Goal: Transaction & Acquisition: Purchase product/service

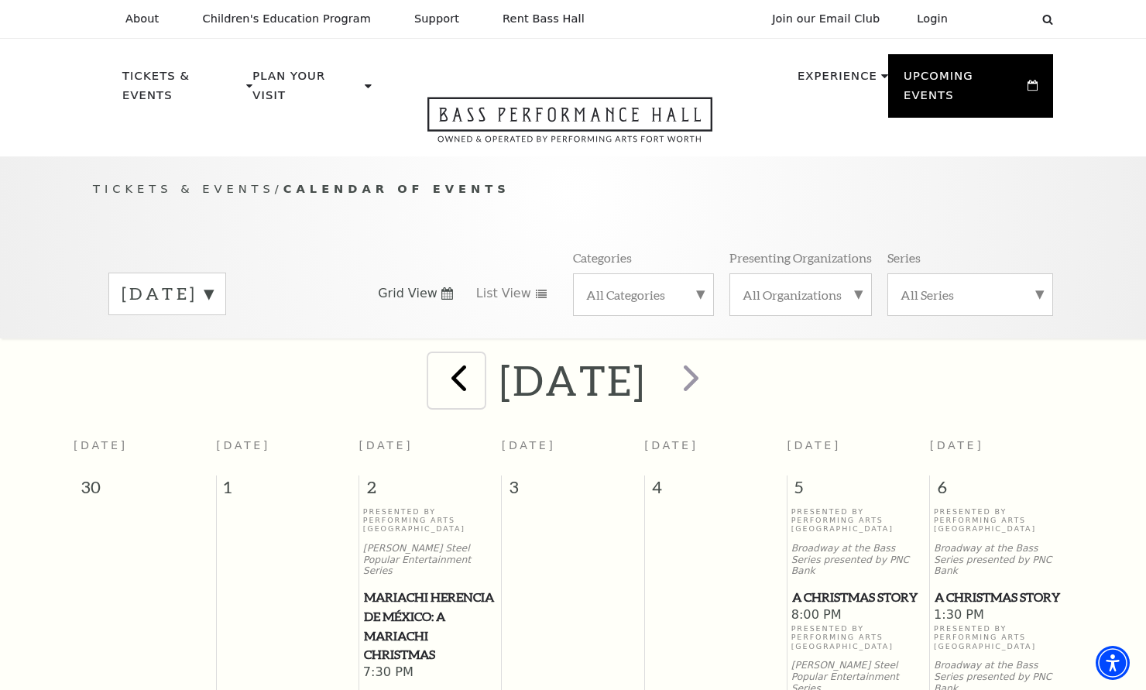
click at [437, 375] on span "prev" at bounding box center [459, 378] width 44 height 44
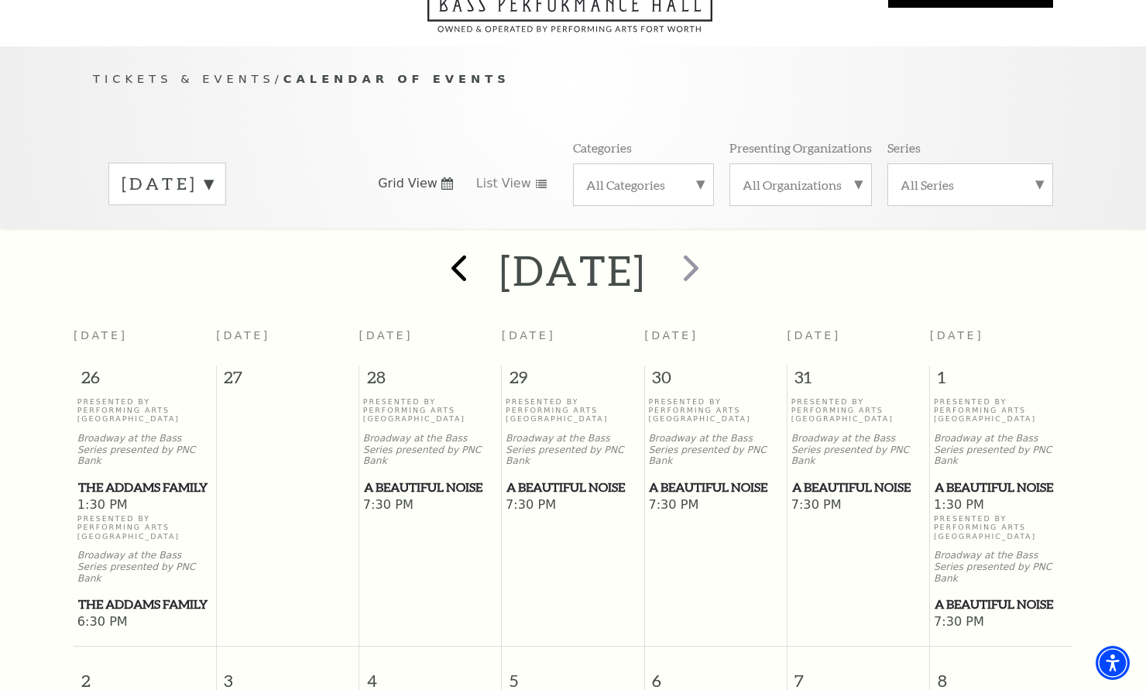
scroll to position [137, 0]
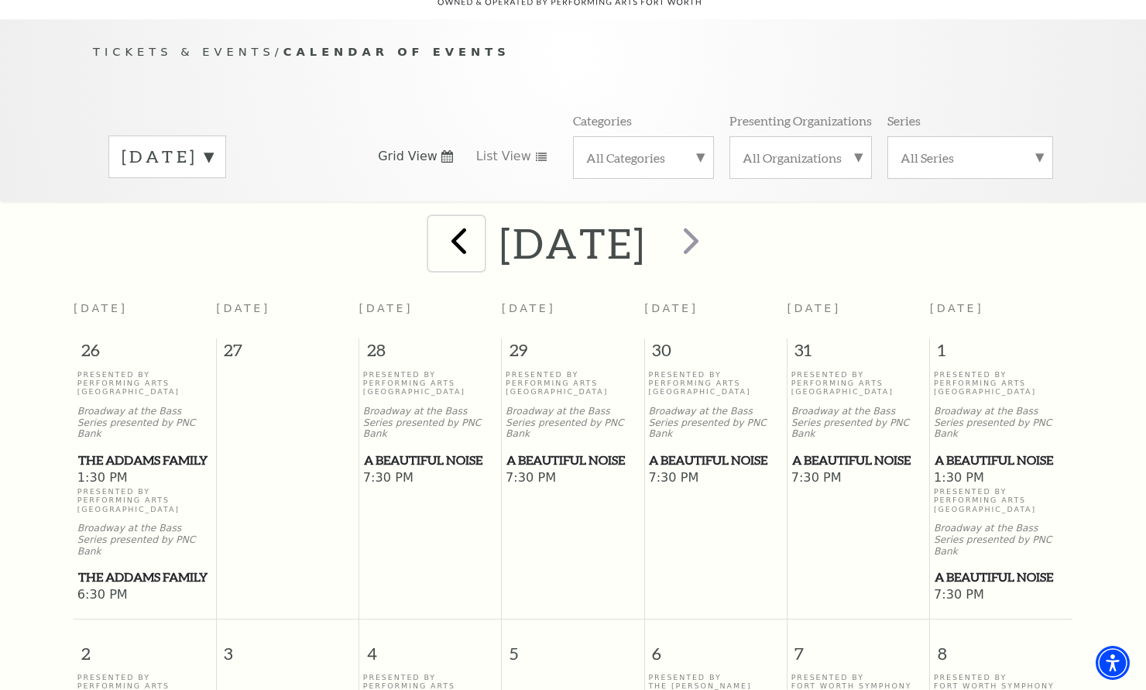
click at [437, 225] on span "prev" at bounding box center [459, 240] width 44 height 44
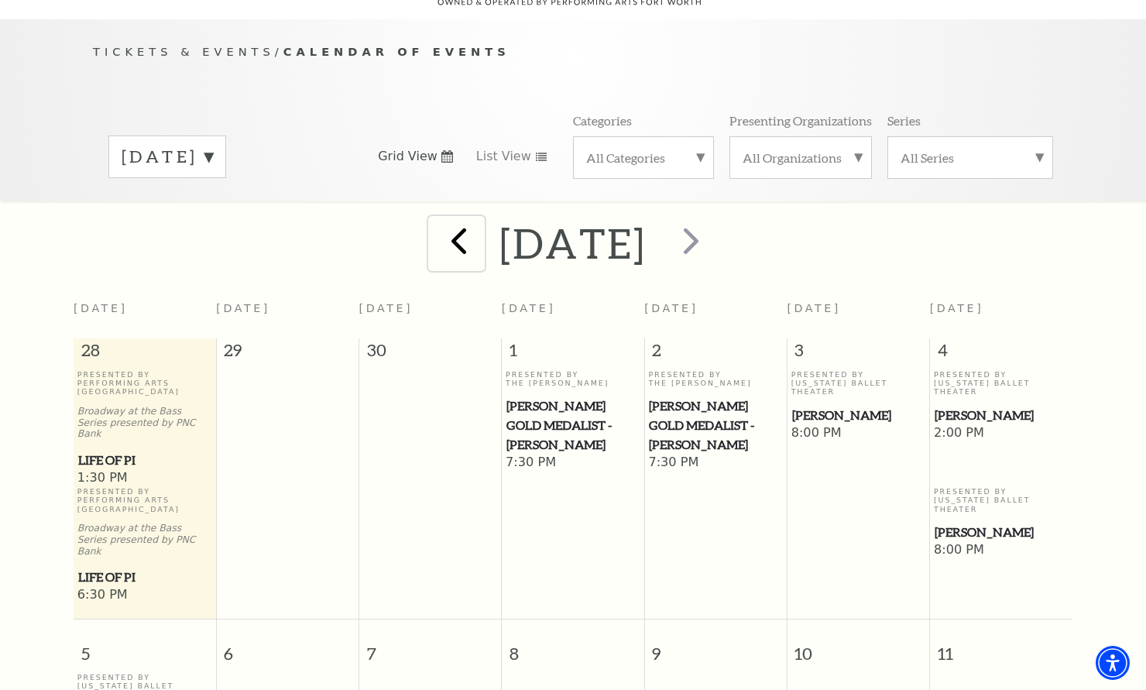
click at [437, 219] on span "prev" at bounding box center [459, 240] width 44 height 44
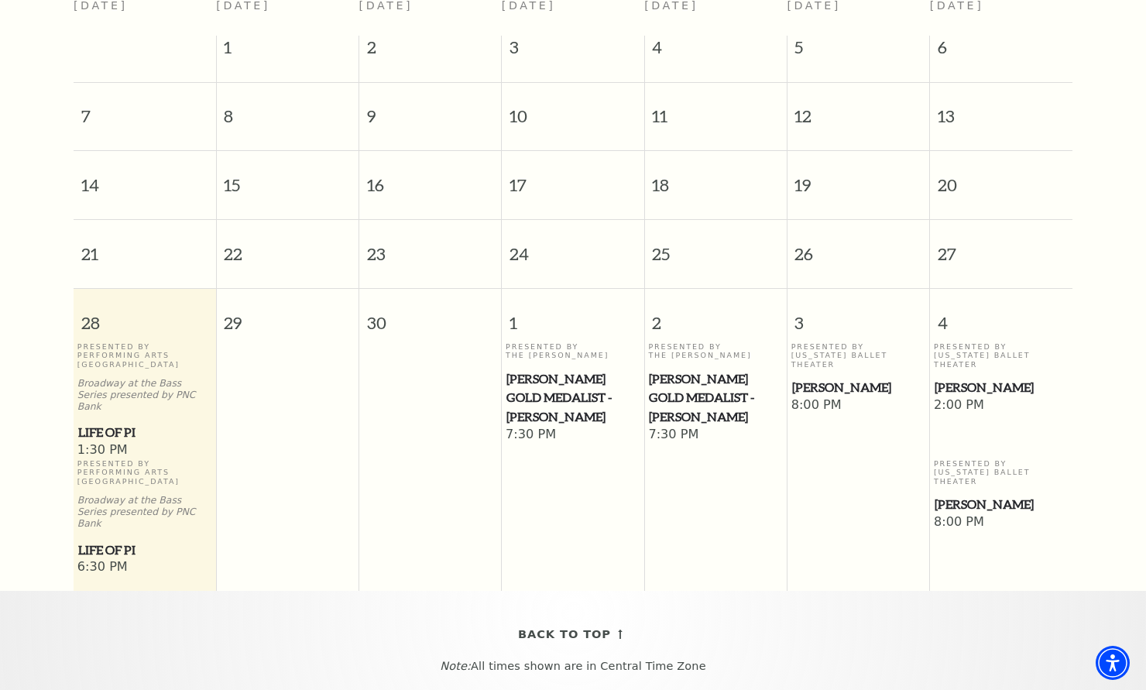
scroll to position [441, 0]
click at [105, 422] on span "Life of Pi" at bounding box center [144, 431] width 133 height 19
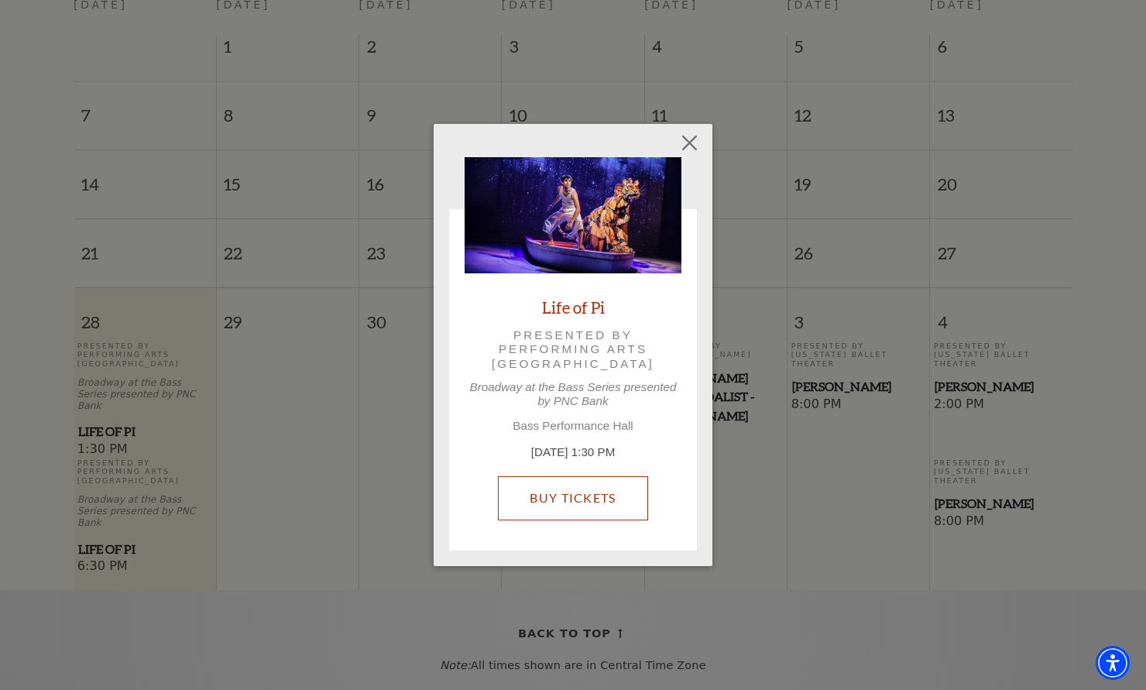
click at [565, 488] on link "Buy Tickets" at bounding box center [572, 497] width 149 height 43
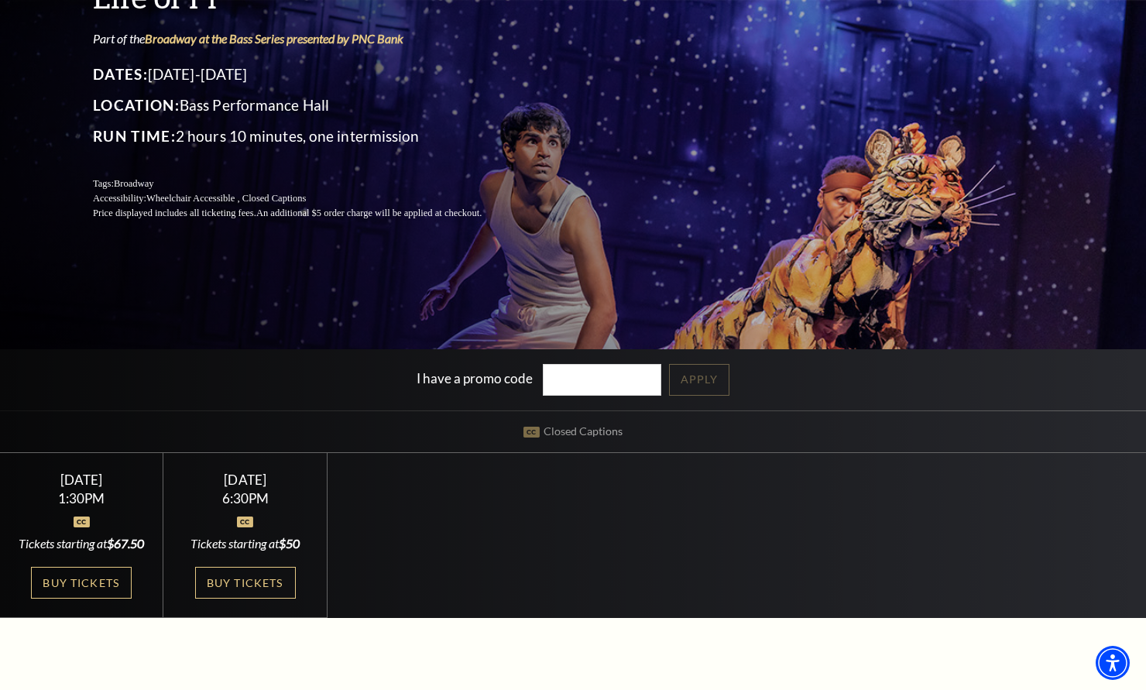
scroll to position [201, 0]
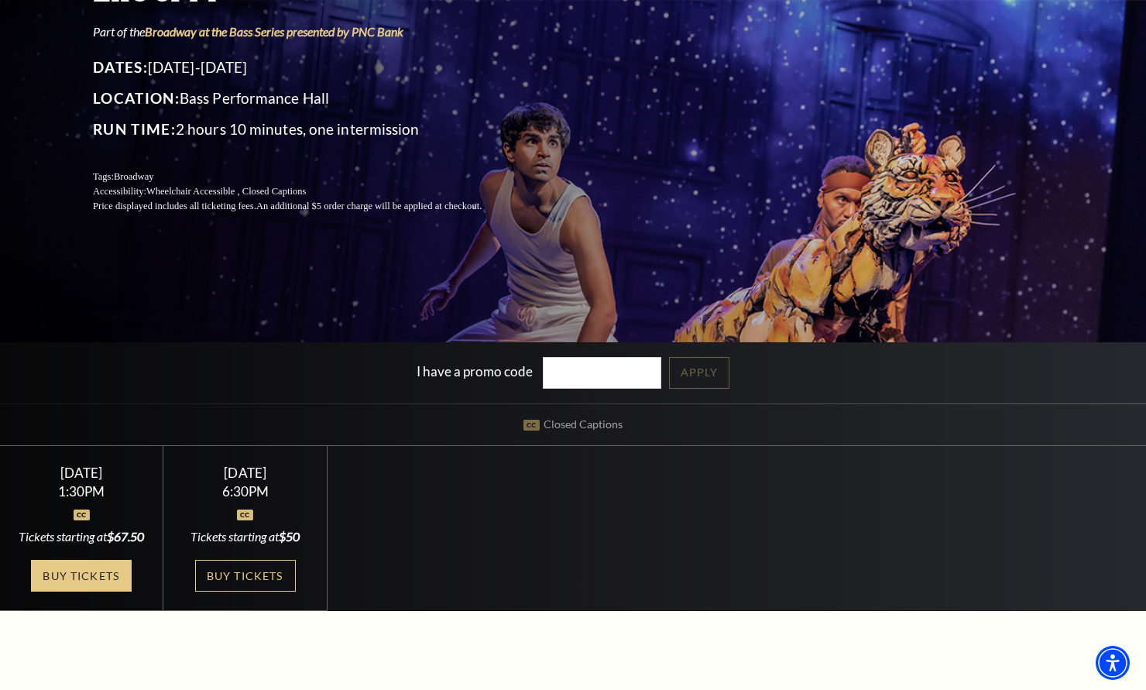
click at [72, 592] on link "Buy Tickets" at bounding box center [81, 576] width 101 height 32
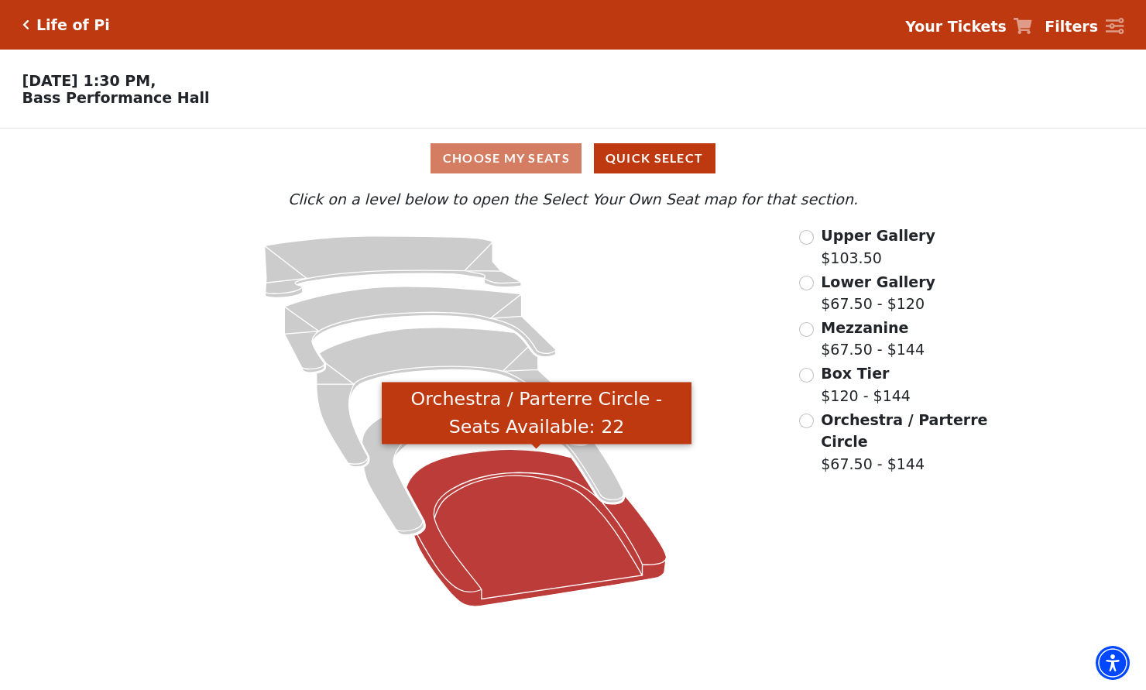
click at [536, 549] on icon "Orchestra / Parterre Circle - Seats Available: 22" at bounding box center [537, 528] width 260 height 157
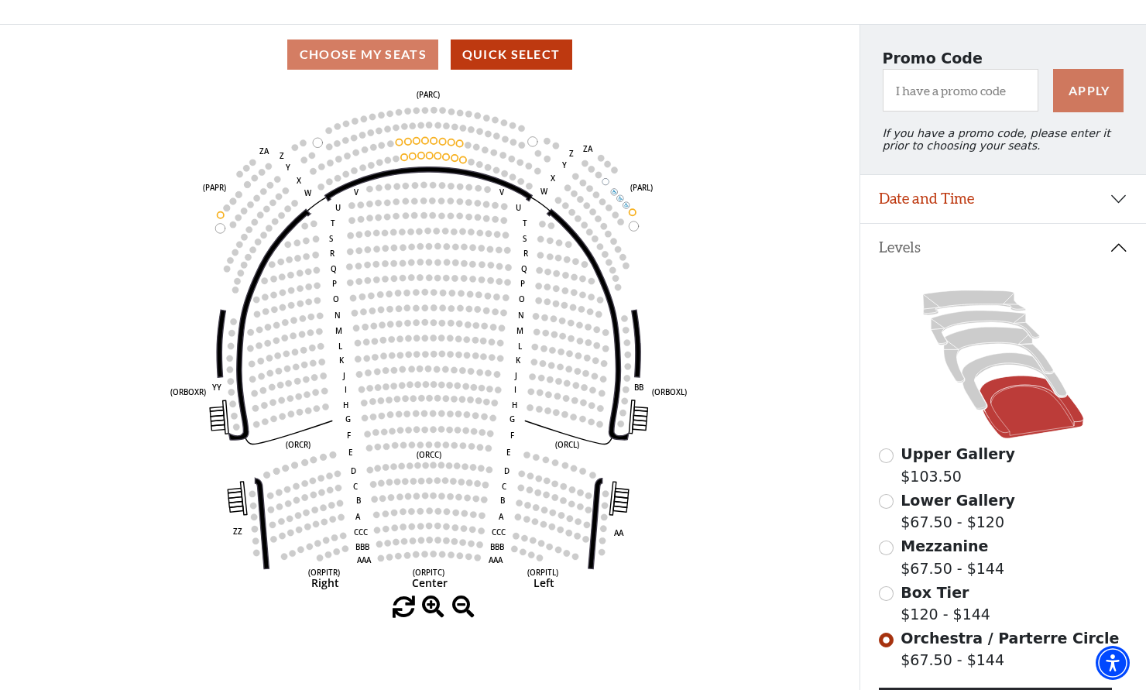
scroll to position [103, 0]
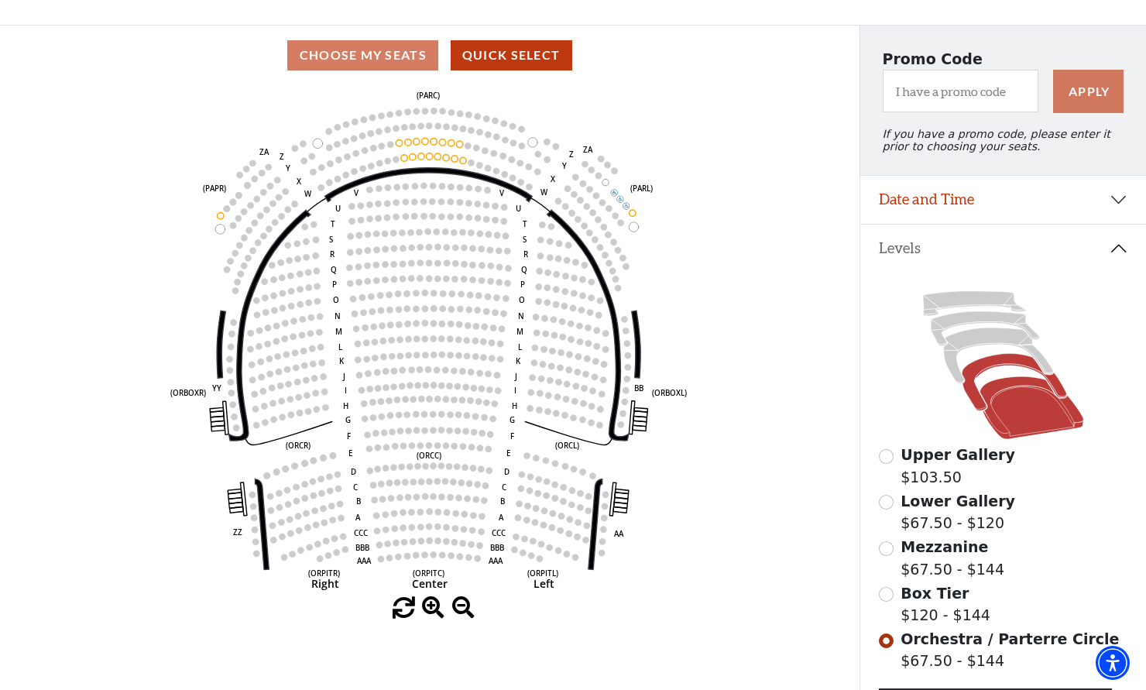
click at [999, 361] on icon at bounding box center [1014, 382] width 105 height 57
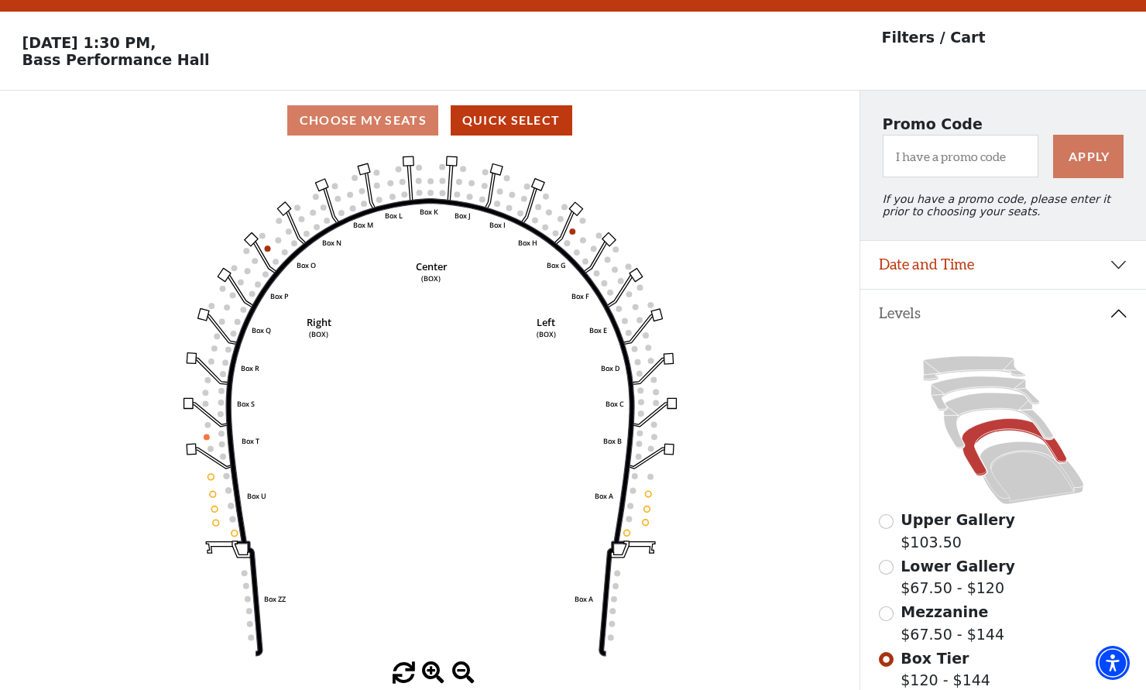
scroll to position [71, 0]
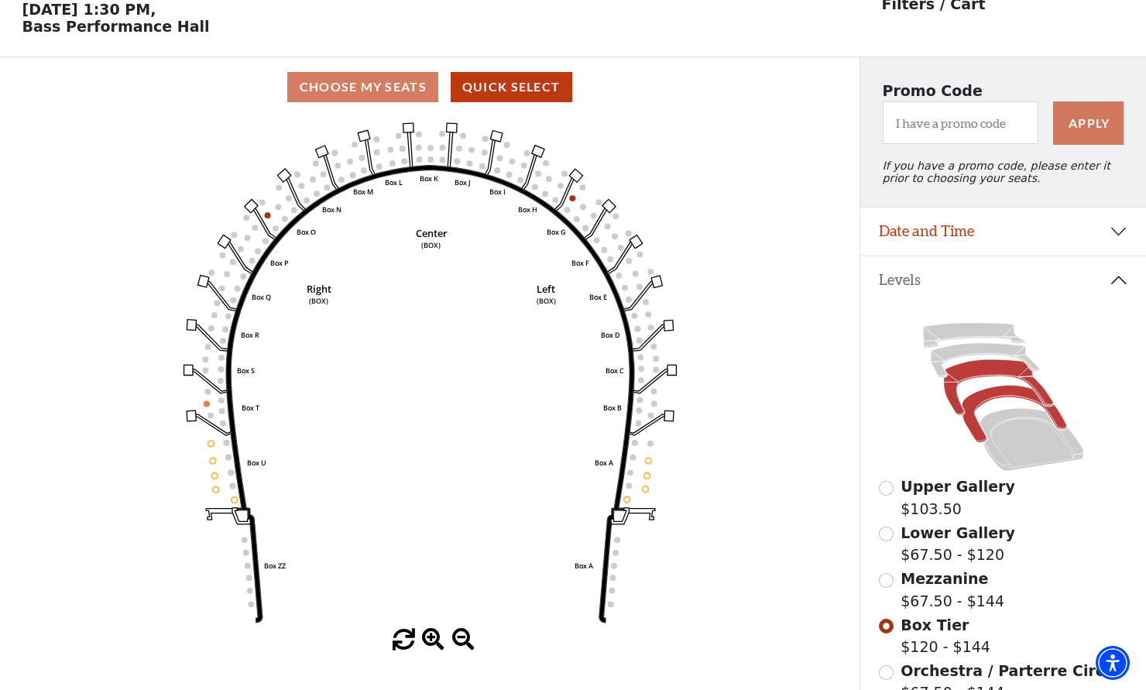
click at [968, 377] on icon at bounding box center [998, 388] width 109 height 56
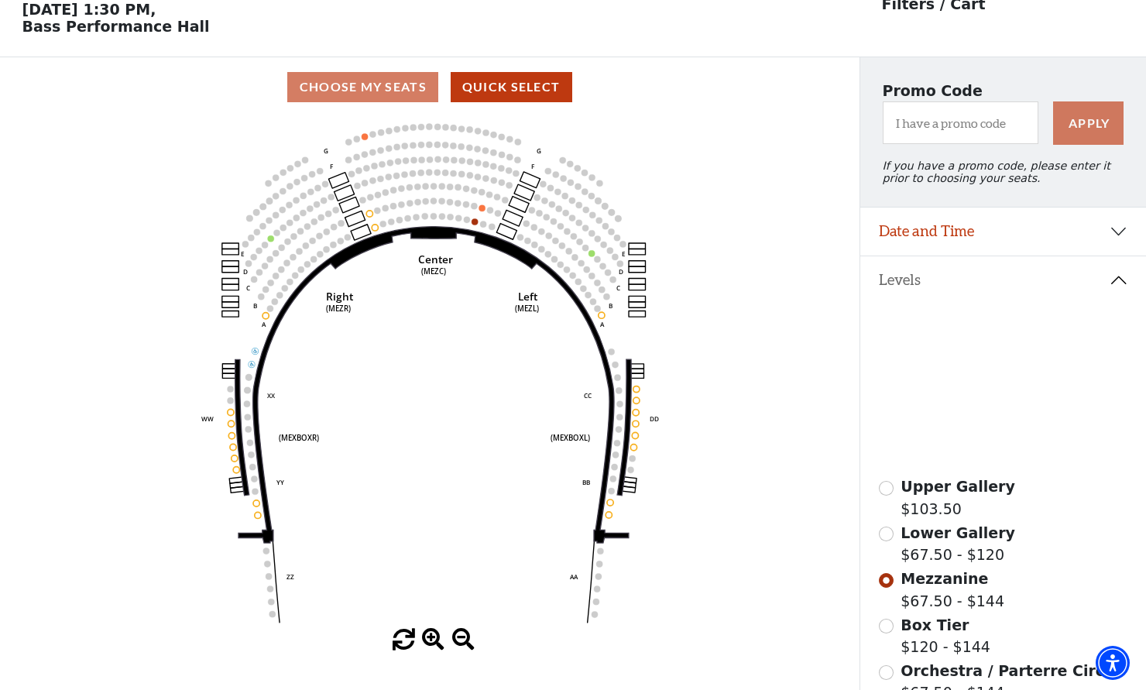
click at [950, 352] on icon at bounding box center [985, 360] width 108 height 34
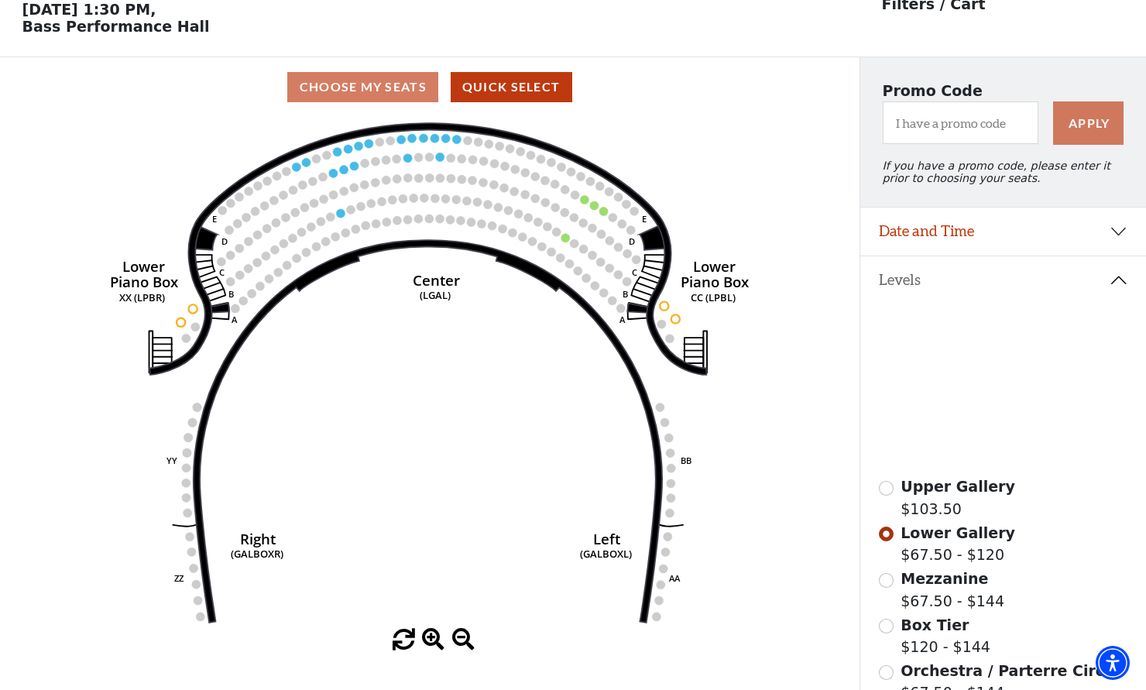
click at [981, 328] on icon at bounding box center [974, 335] width 103 height 25
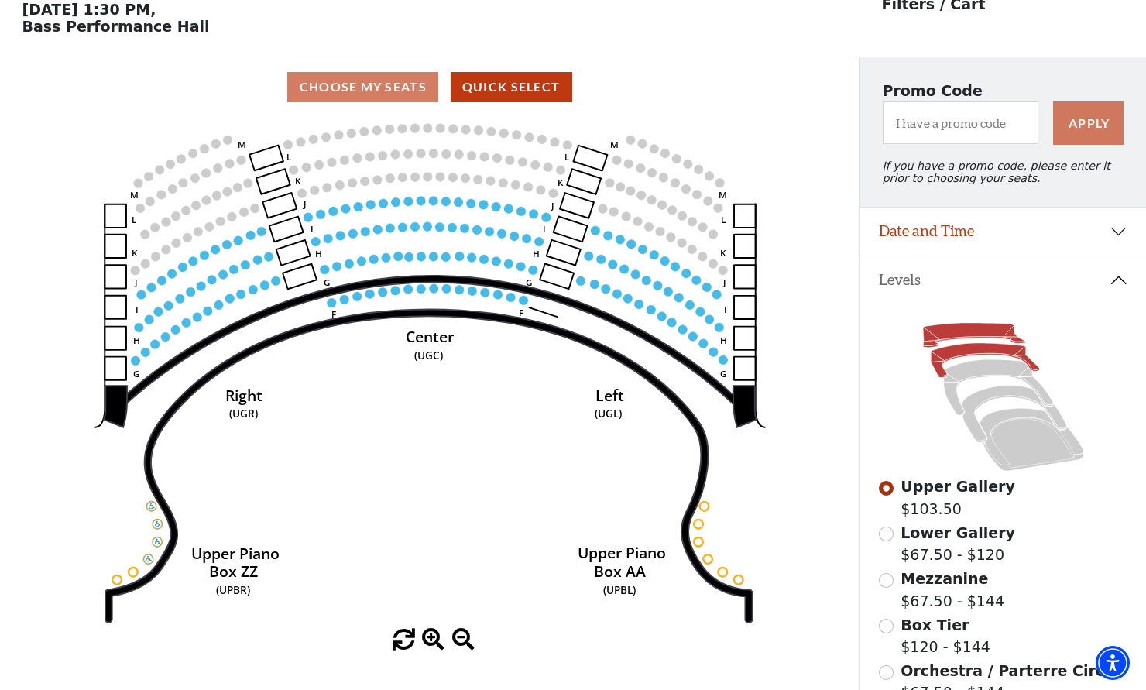
click at [972, 348] on icon at bounding box center [985, 360] width 108 height 34
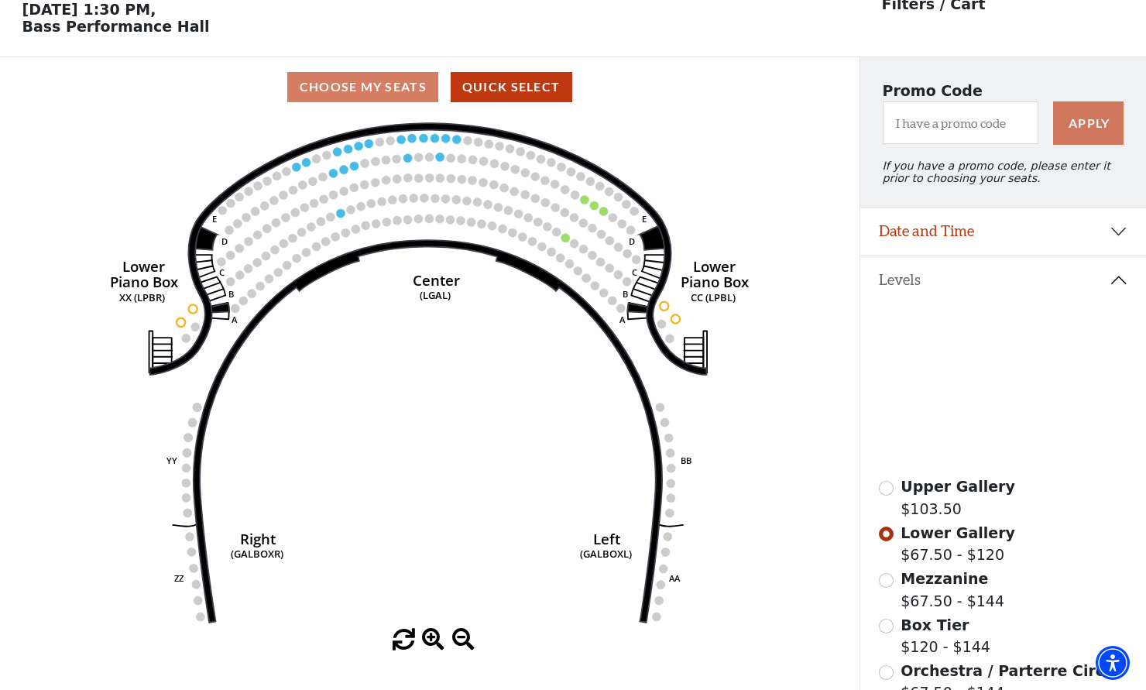
click at [984, 370] on icon at bounding box center [998, 388] width 109 height 56
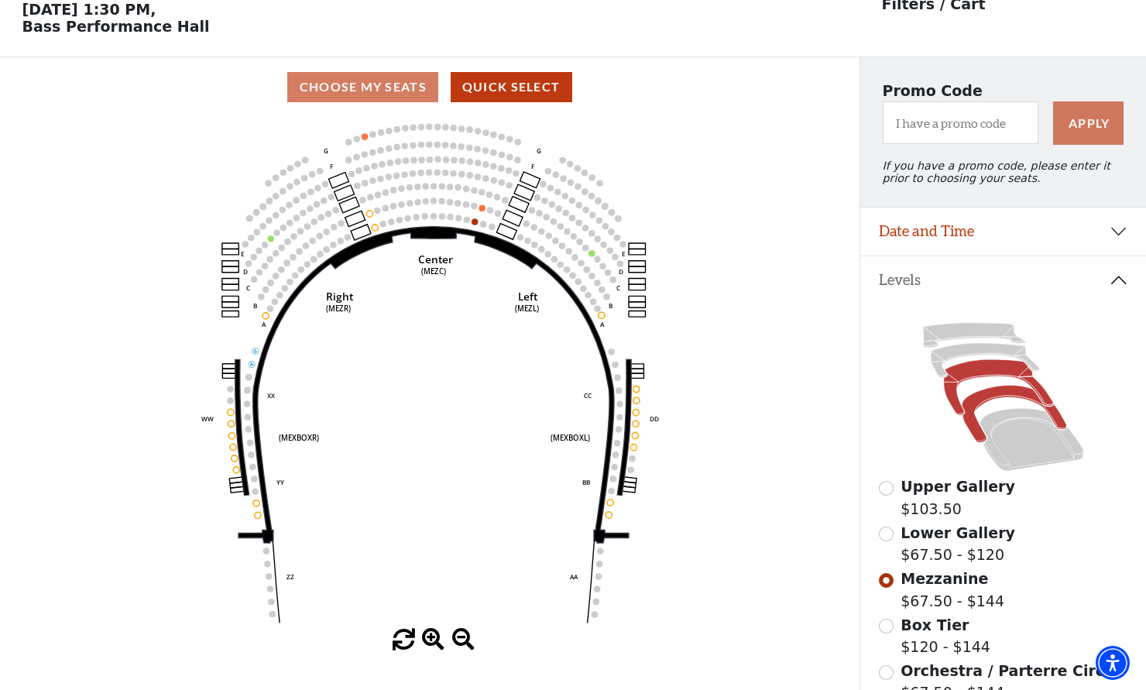
click at [988, 397] on icon at bounding box center [1014, 414] width 105 height 57
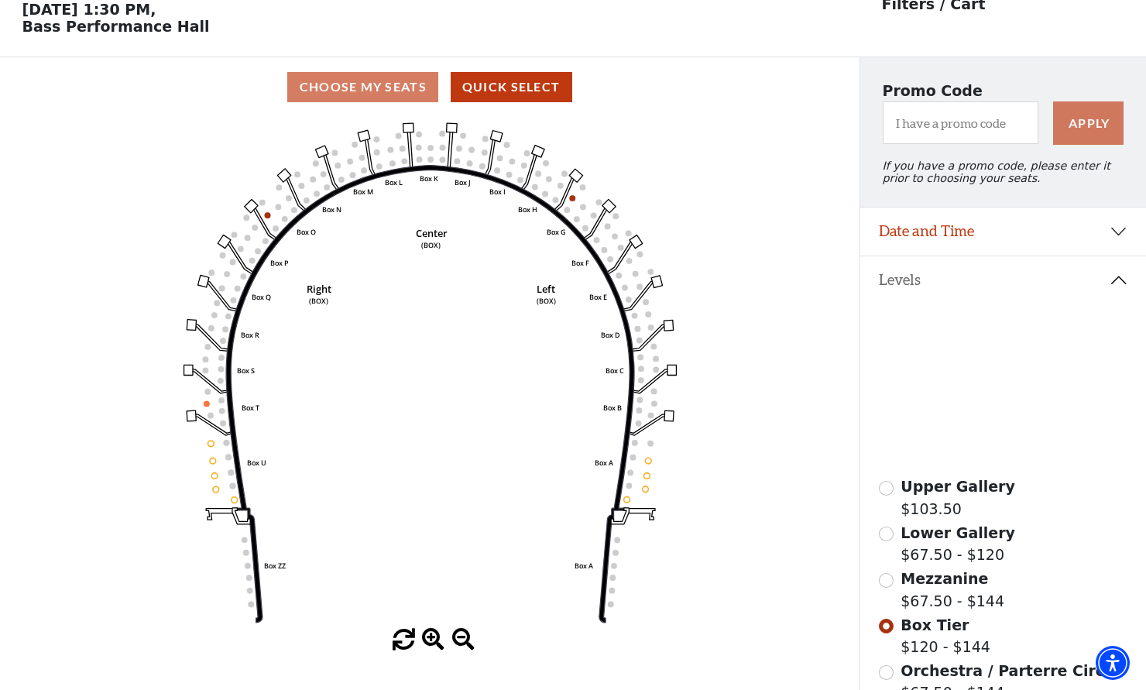
click at [1008, 451] on icon at bounding box center [1032, 440] width 104 height 63
